Goal: Information Seeking & Learning: Learn about a topic

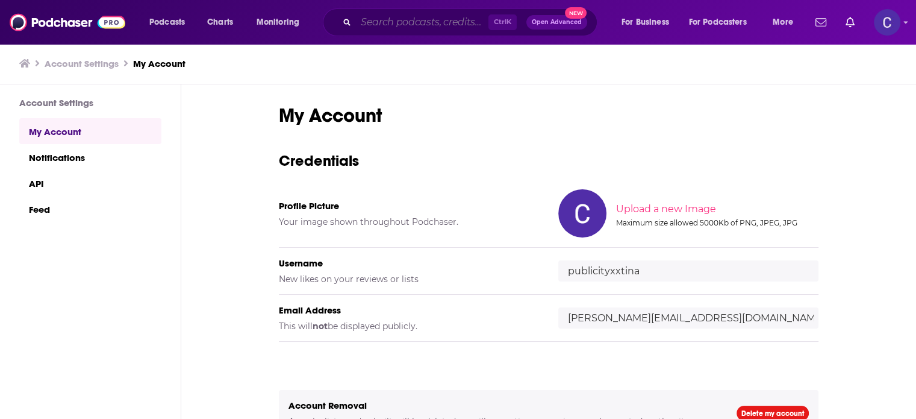
click at [411, 27] on input "Search podcasts, credits, & more..." at bounding box center [422, 22] width 133 height 19
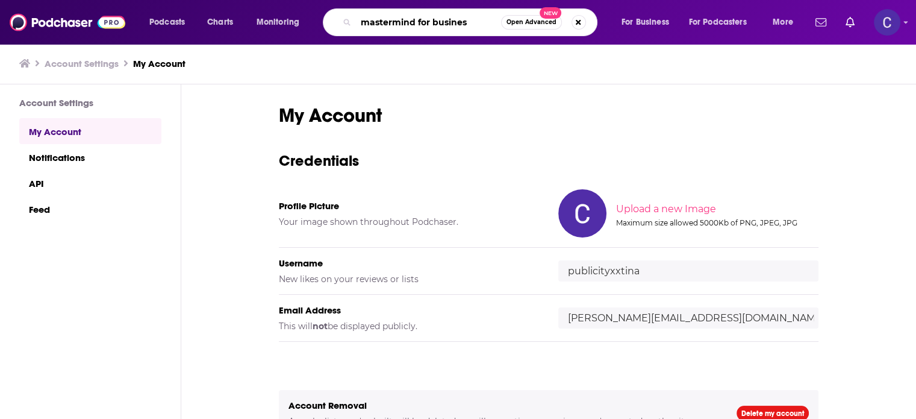
type input "mastermind for business"
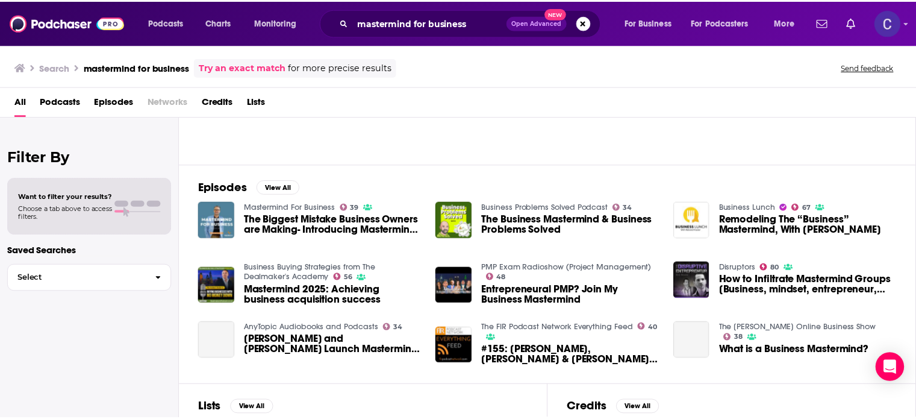
scroll to position [181, 0]
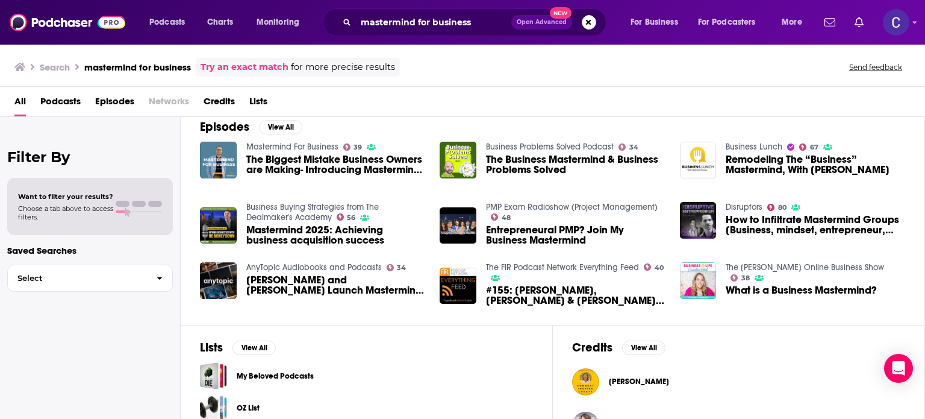
click at [285, 163] on span "The Biggest Mistake Business Owners are Making- Introducing Mastermind for Busi…" at bounding box center [335, 164] width 179 height 20
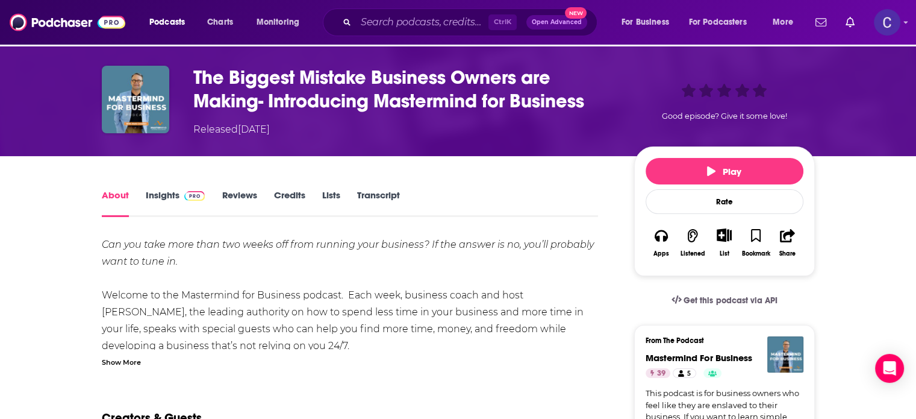
scroll to position [60, 0]
